Goal: Task Accomplishment & Management: Manage account settings

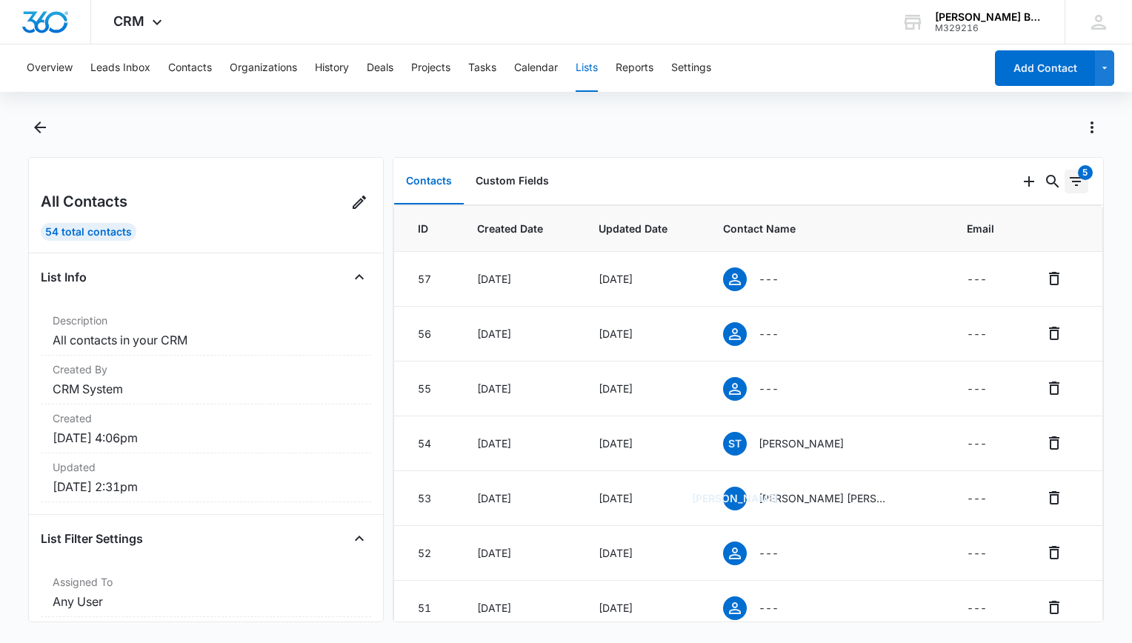
click at [1078, 176] on div "5" at bounding box center [1085, 172] width 15 height 15
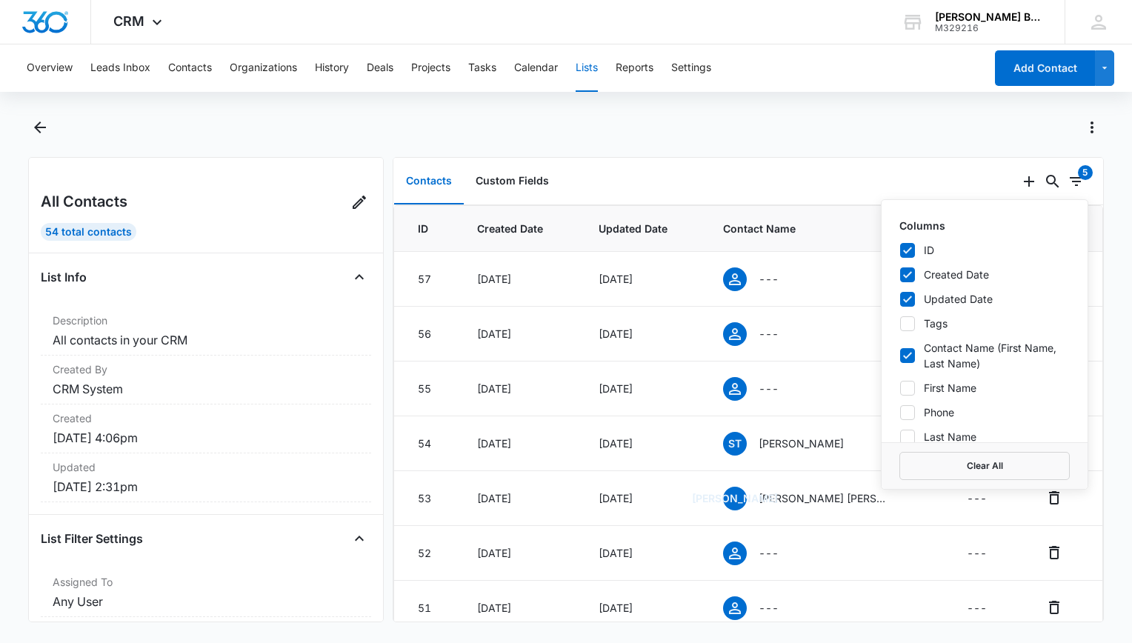
click at [957, 124] on div at bounding box center [581, 128] width 1043 height 24
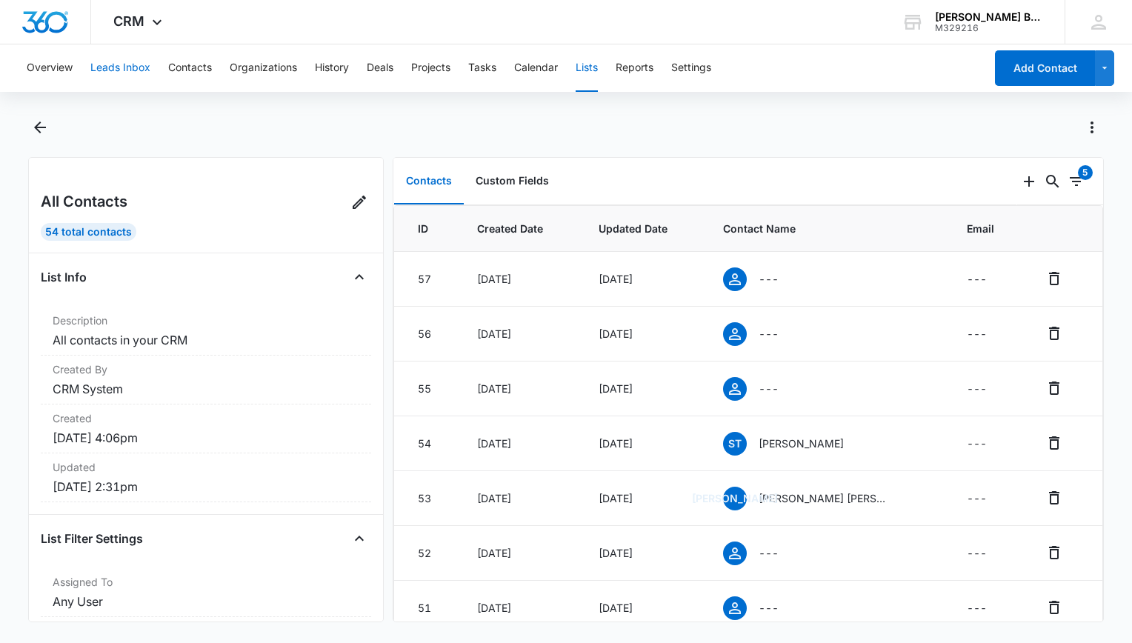
click at [127, 73] on button "Leads Inbox" at bounding box center [120, 67] width 60 height 47
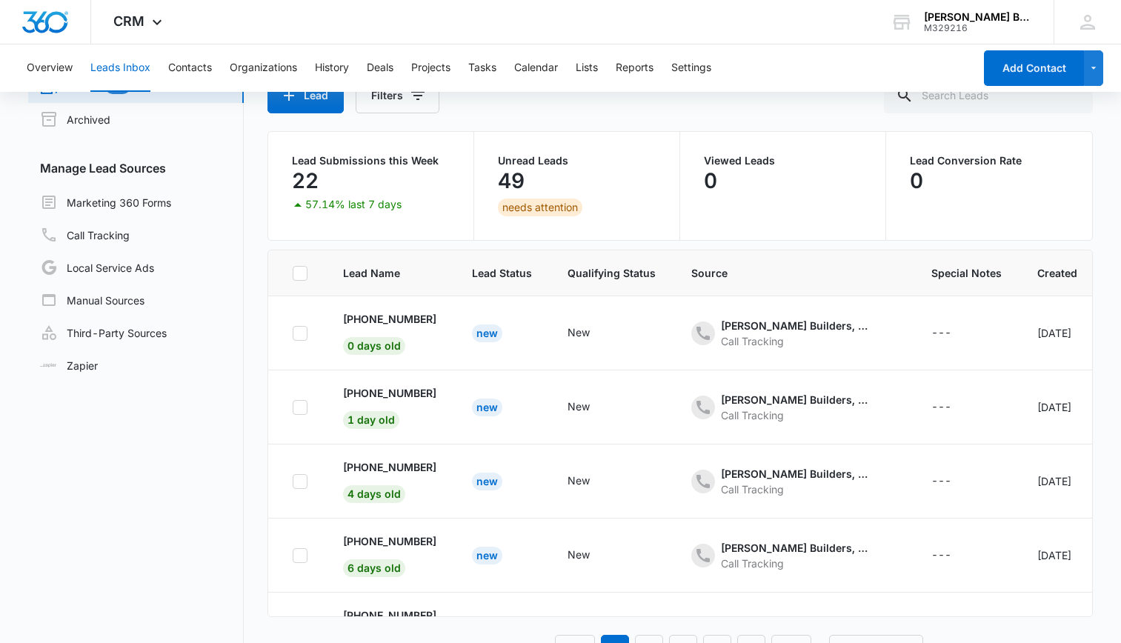
click at [1063, 262] on th "Created" at bounding box center [1058, 273] width 76 height 46
click at [554, 185] on div "49" at bounding box center [577, 181] width 158 height 30
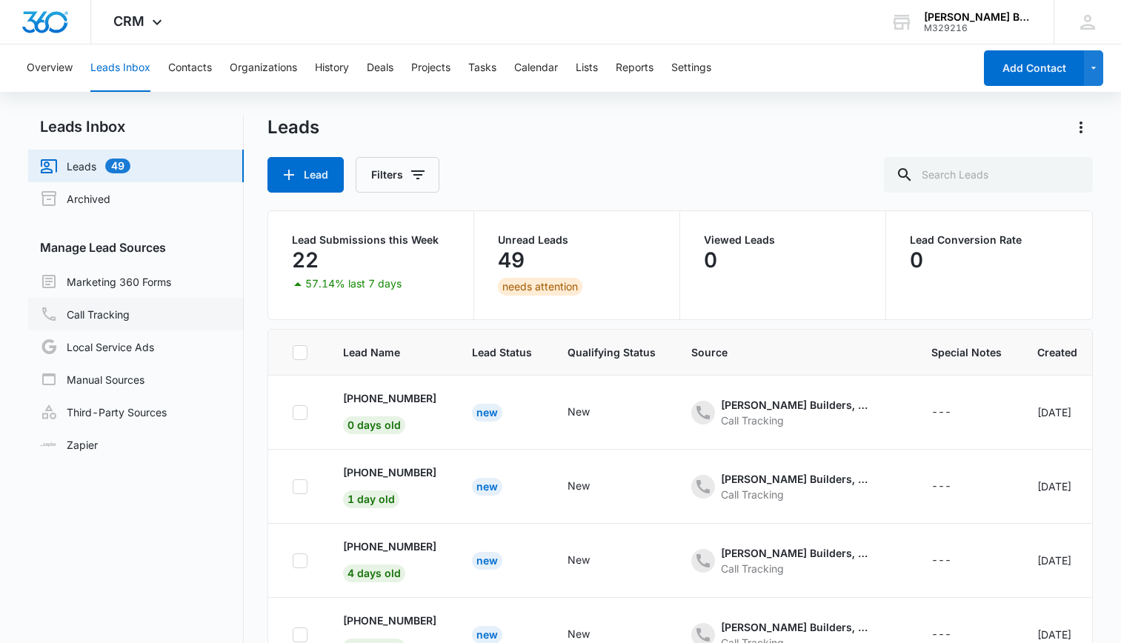
click at [118, 316] on link "Call Tracking" at bounding box center [85, 314] width 90 height 18
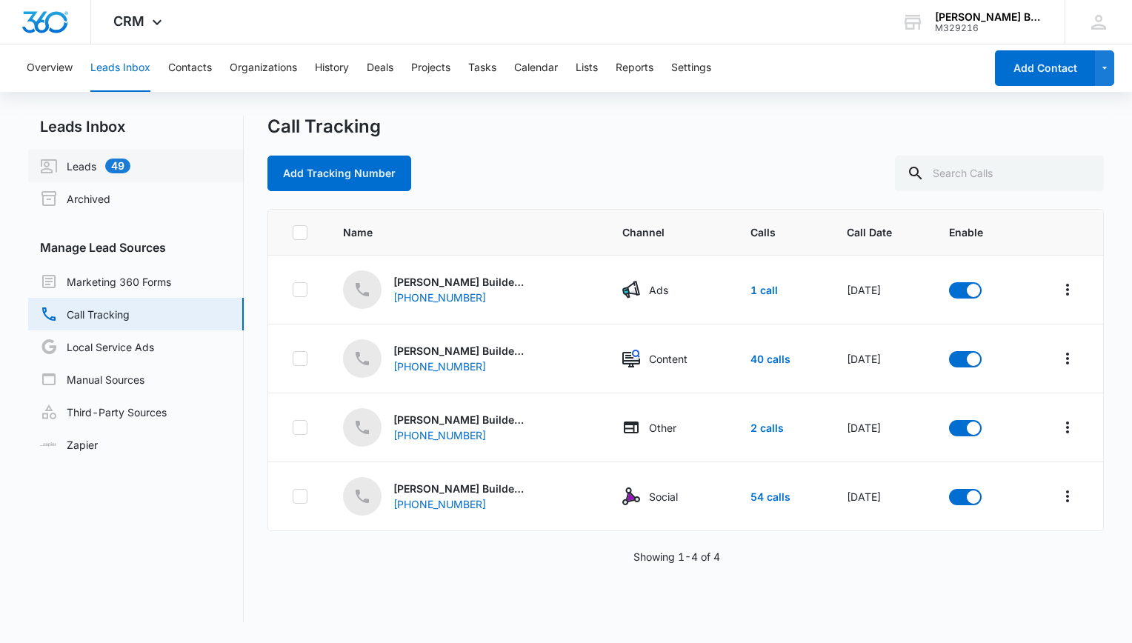
click at [130, 170] on link "Leads 49" at bounding box center [85, 166] width 90 height 18
